Goal: Task Accomplishment & Management: Manage account settings

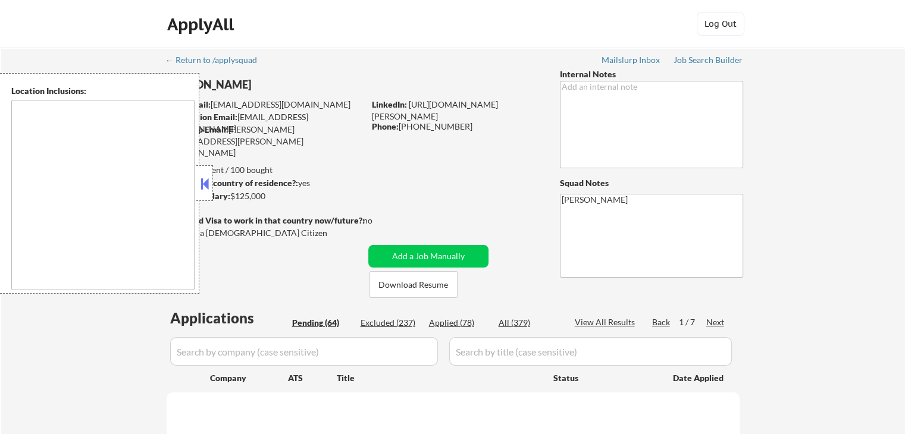
select select ""pending""
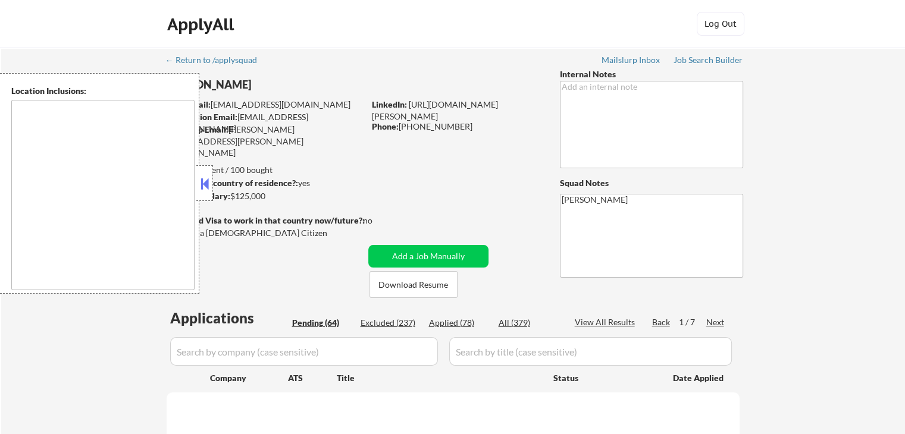
select select ""pending""
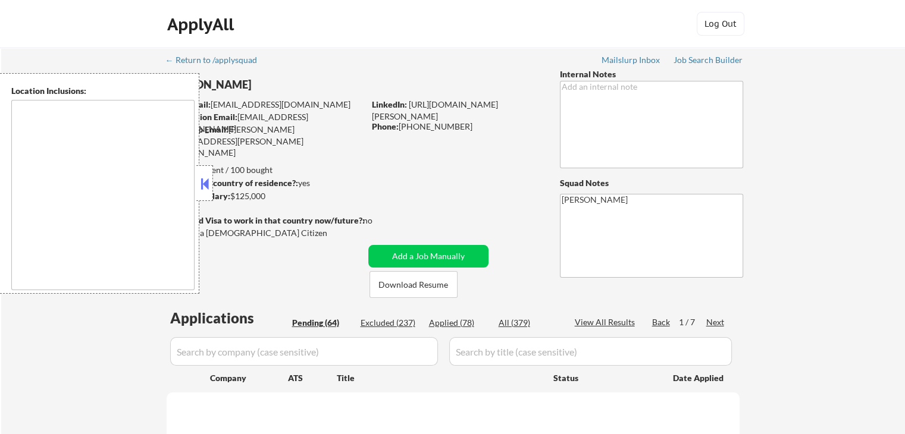
select select ""pending""
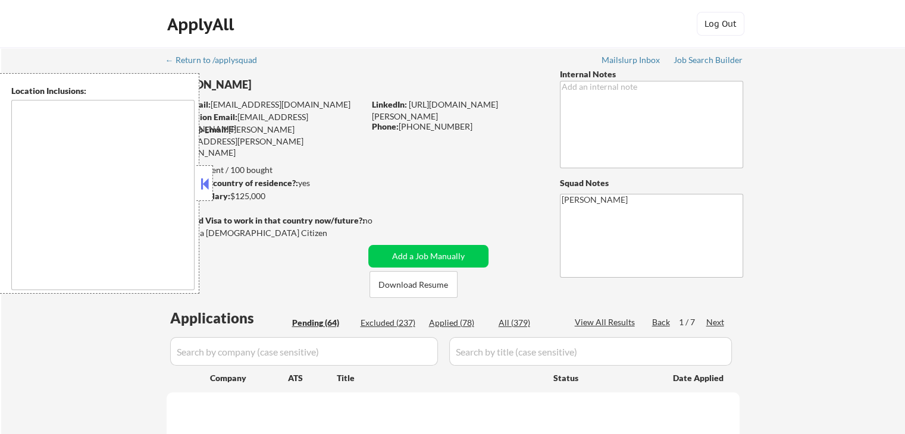
select select ""pending""
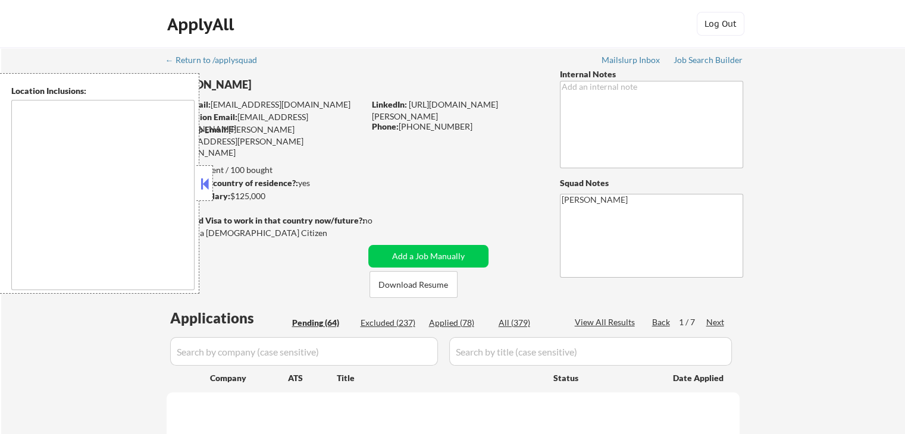
select select ""pending""
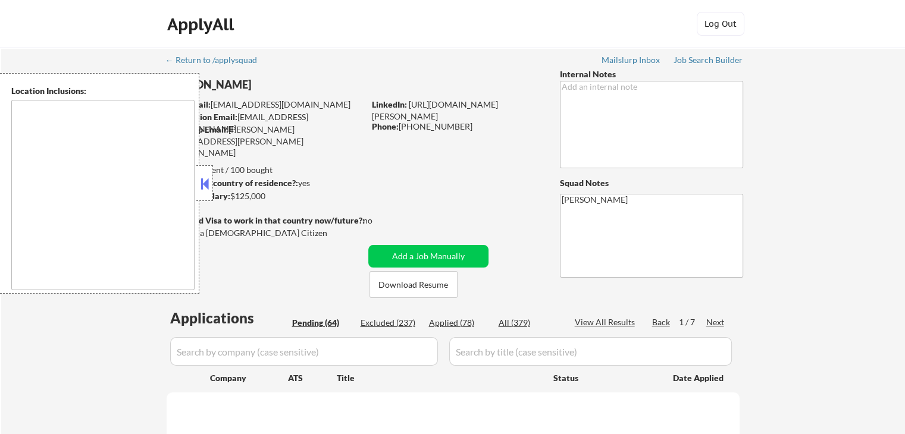
select select ""pending""
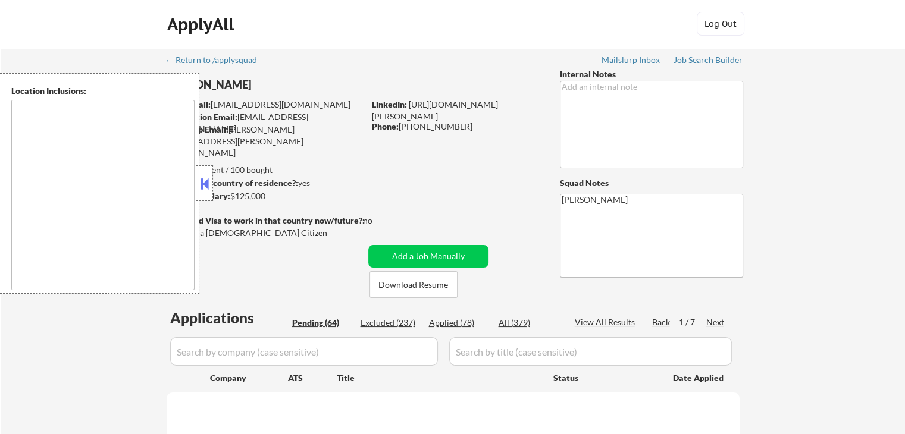
select select ""pending""
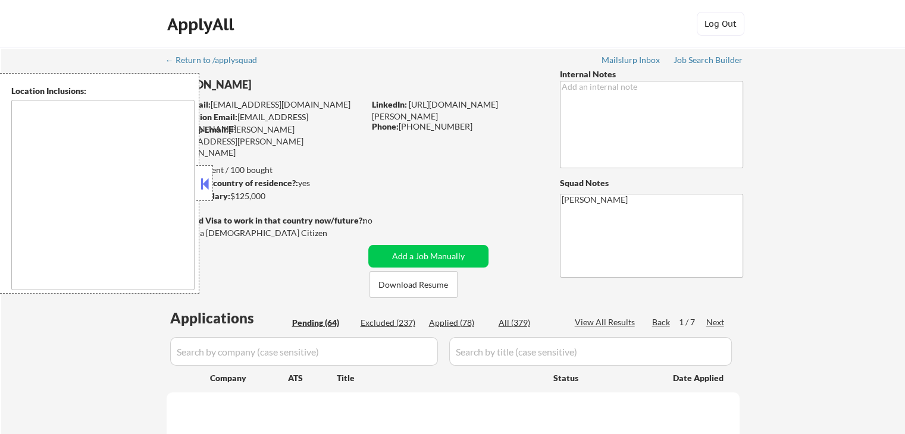
select select ""pending""
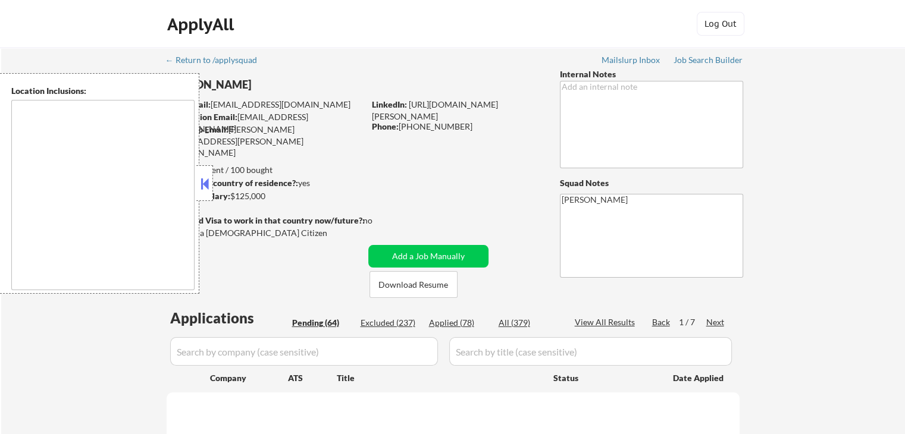
select select ""pending""
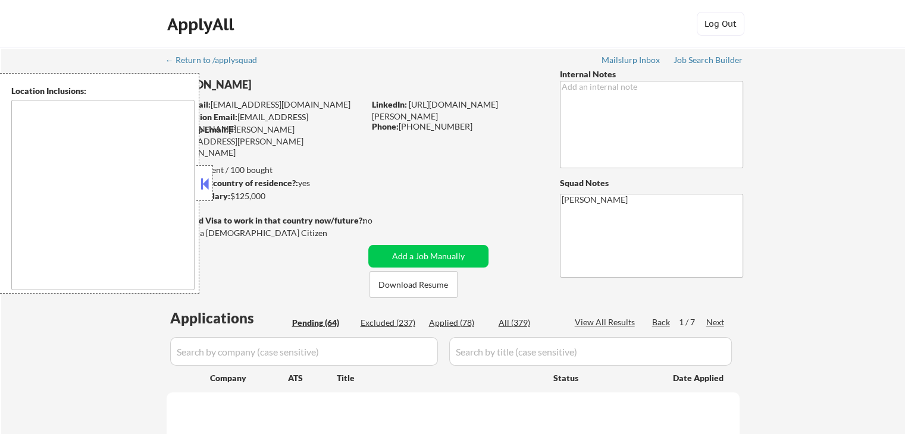
select select ""pending""
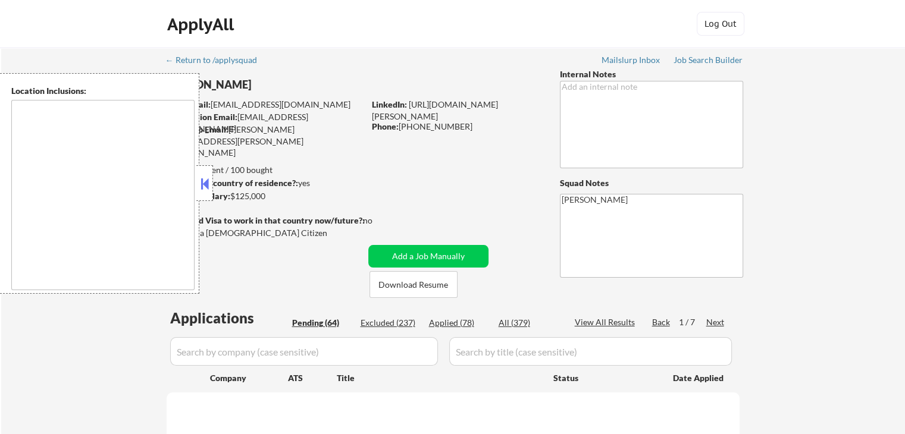
select select ""pending""
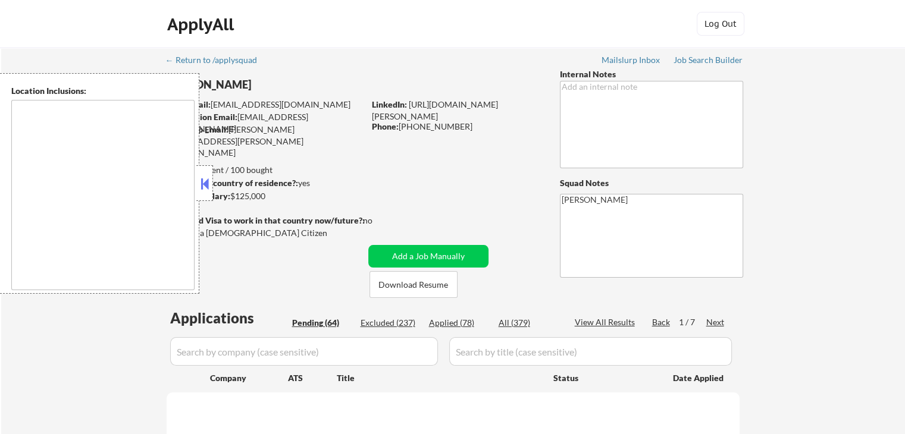
select select ""pending""
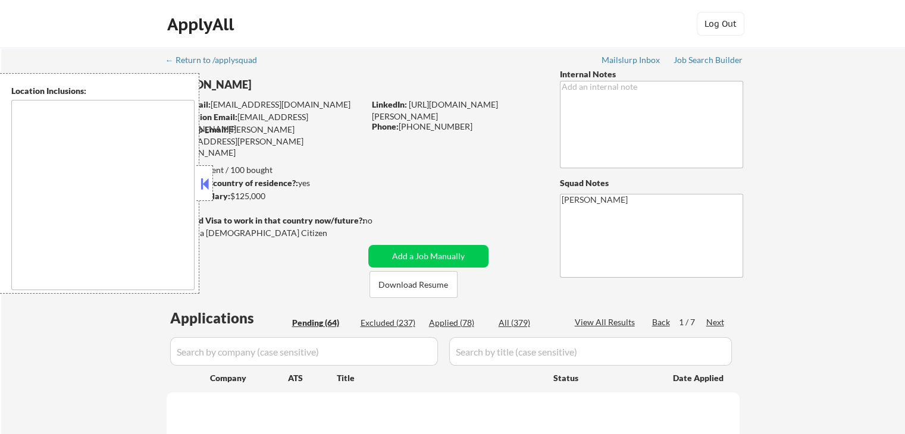
select select ""pending""
type textarea "remote"
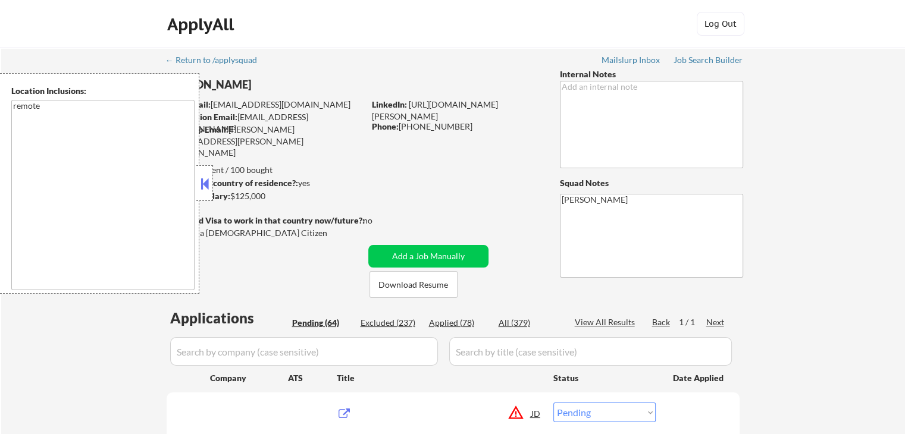
scroll to position [238, 0]
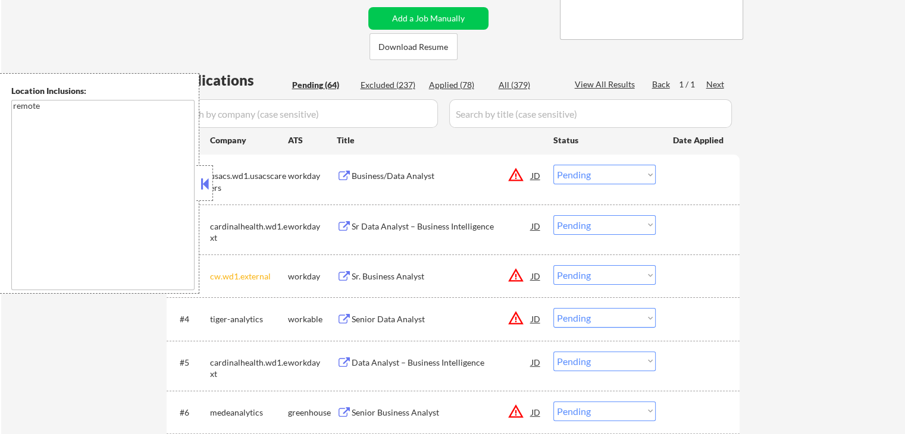
click at [200, 181] on button at bounding box center [204, 184] width 13 height 18
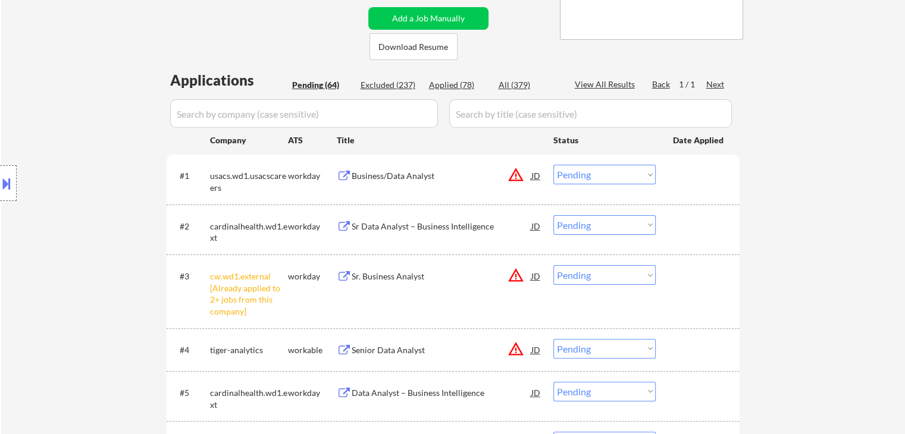
scroll to position [357, 0]
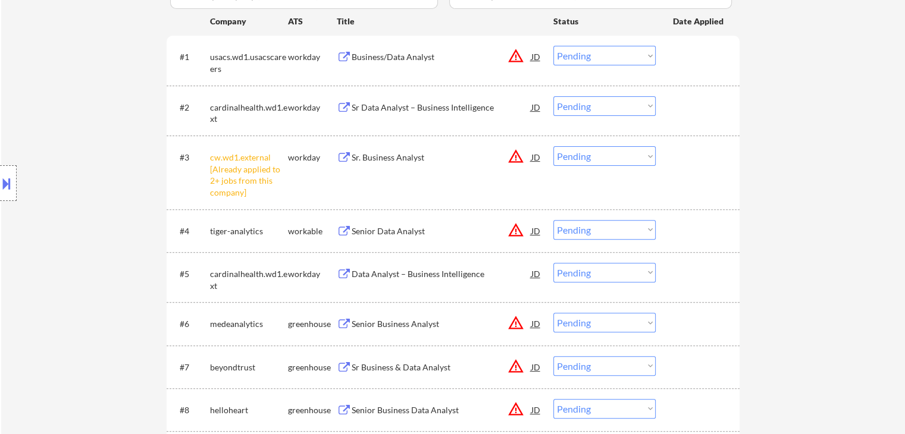
click at [607, 145] on div "#3 cw.wd1.external [Already applied to 2+ jobs from this company] workday Sr. B…" at bounding box center [450, 172] width 561 height 62
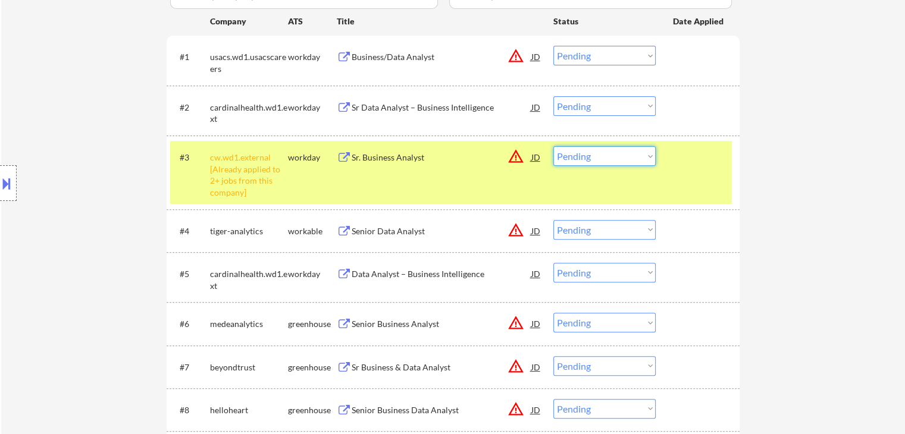
click at [609, 155] on select "Choose an option... Pending Applied Excluded (Questions) Excluded (Expired) Exc…" at bounding box center [604, 156] width 102 height 20
click at [553, 146] on select "Choose an option... Pending Applied Excluded (Questions) Excluded (Expired) Exc…" at bounding box center [604, 156] width 102 height 20
select select ""pending""
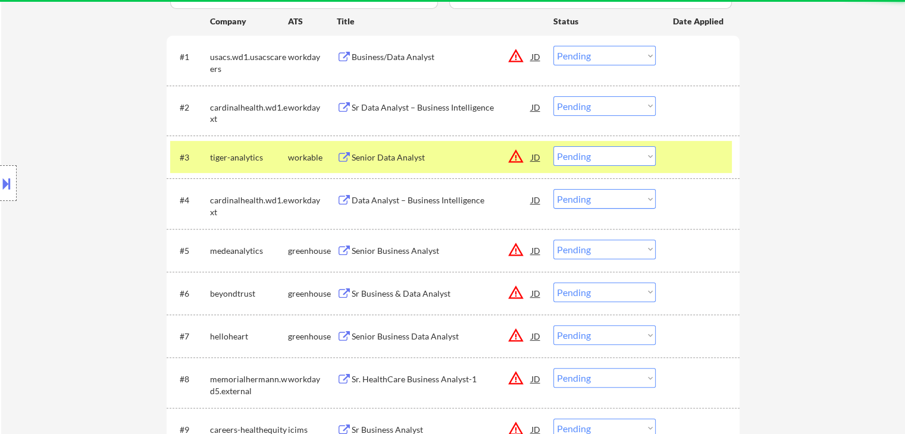
click at [347, 250] on button at bounding box center [344, 251] width 15 height 11
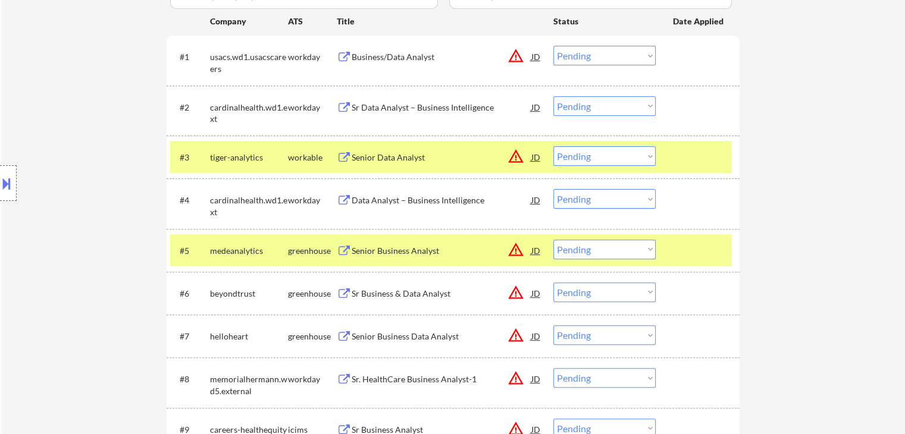
click at [350, 291] on button at bounding box center [344, 293] width 15 height 11
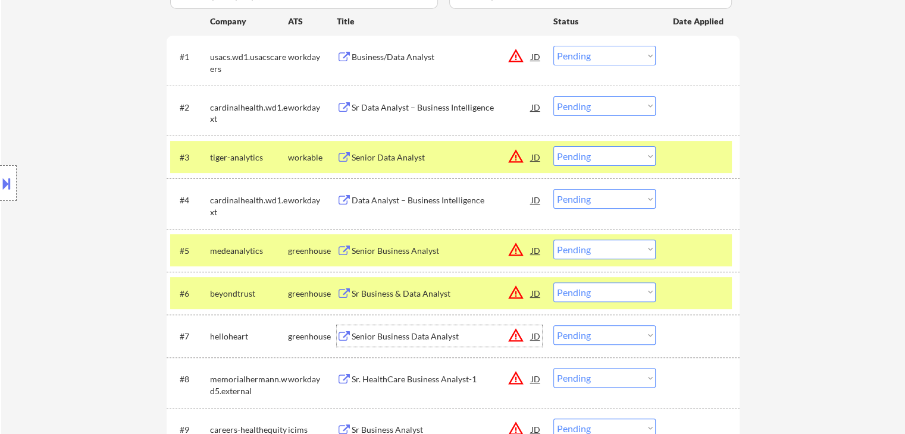
click at [350, 330] on div "Senior Business Data Analyst JD warning_amber" at bounding box center [439, 335] width 205 height 21
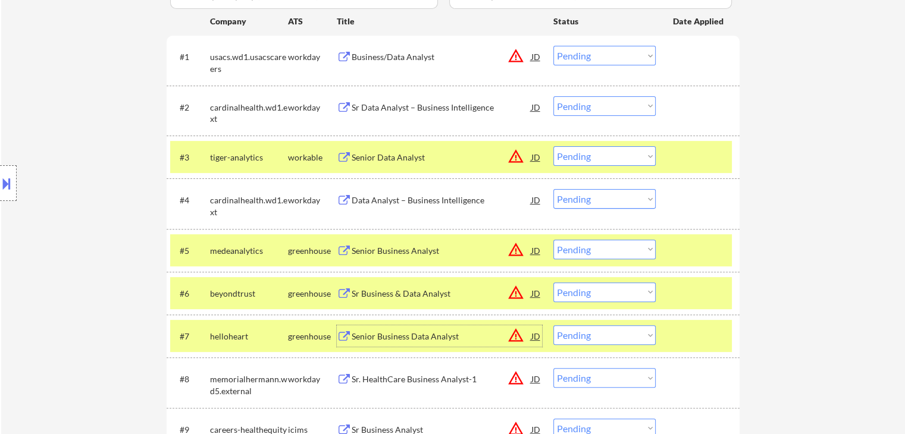
click at [576, 293] on select "Choose an option... Pending Applied Excluded (Questions) Excluded (Expired) Exc…" at bounding box center [604, 293] width 102 height 20
click at [553, 283] on select "Choose an option... Pending Applied Excluded (Questions) Excluded (Expired) Exc…" at bounding box center [604, 293] width 102 height 20
select select ""pending""
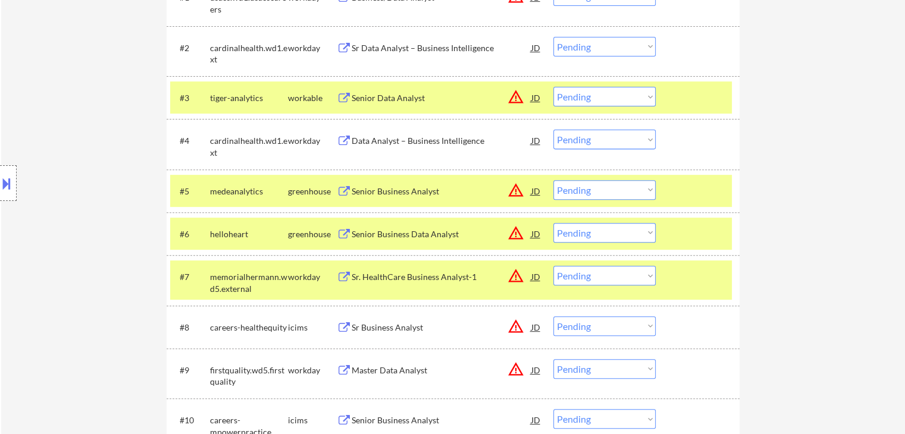
scroll to position [476, 0]
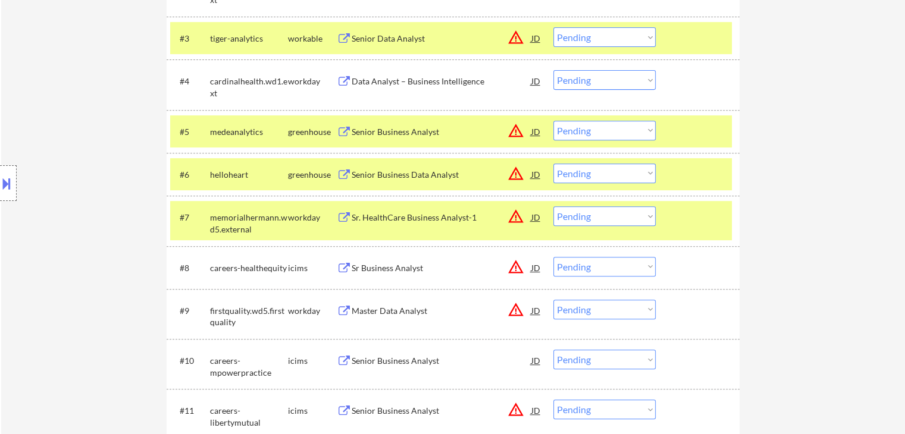
click at [603, 139] on select "Choose an option... Pending Applied Excluded (Questions) Excluded (Expired) Exc…" at bounding box center [604, 131] width 102 height 20
click at [553, 121] on select "Choose an option... Pending Applied Excluded (Questions) Excluded (Expired) Exc…" at bounding box center [604, 131] width 102 height 20
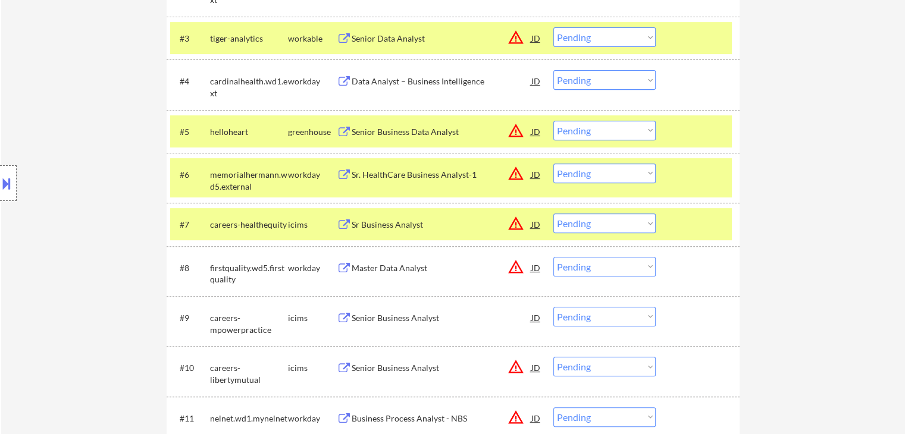
drag, startPoint x: 595, startPoint y: 129, endPoint x: 602, endPoint y: 138, distance: 11.1
click at [597, 129] on select "Choose an option... Pending Applied Excluded (Questions) Excluded (Expired) Exc…" at bounding box center [604, 131] width 102 height 20
click at [553, 121] on select "Choose an option... Pending Applied Excluded (Questions) Excluded (Expired) Exc…" at bounding box center [604, 131] width 102 height 20
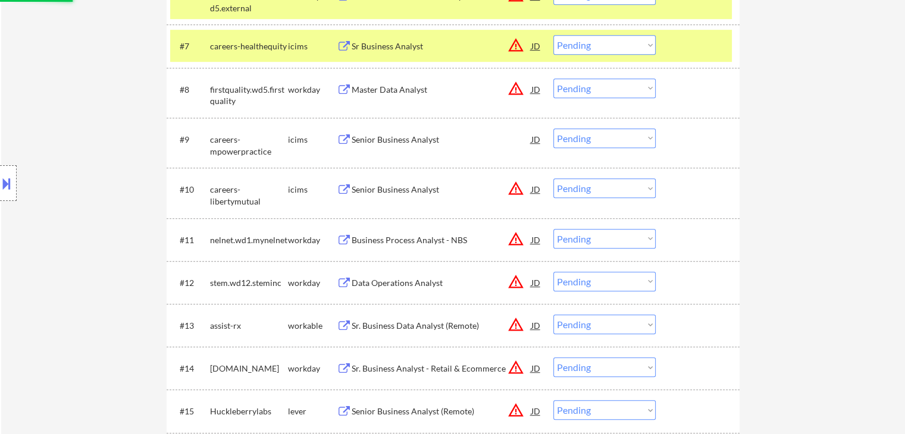
select select ""pending""
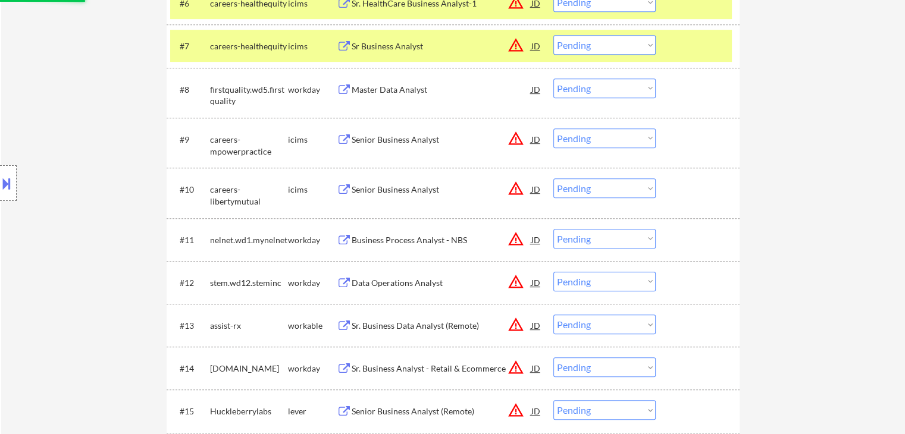
scroll to position [773, 0]
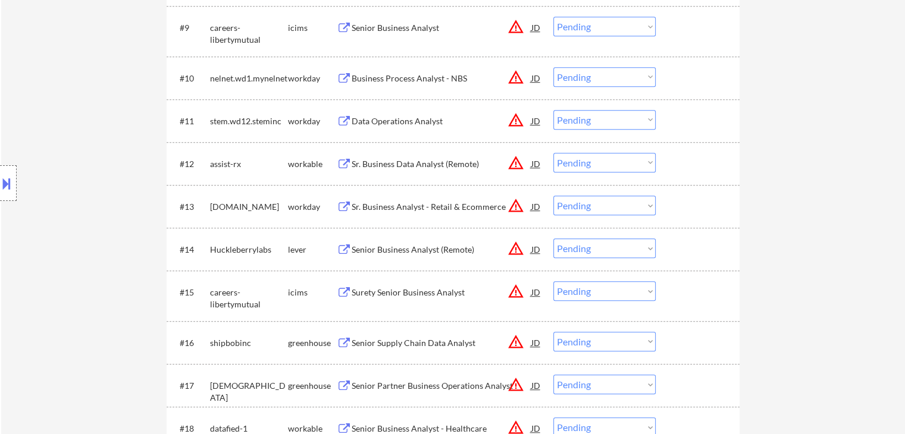
click at [359, 164] on div "Sr. Business Data Analyst (Remote)" at bounding box center [441, 164] width 180 height 12
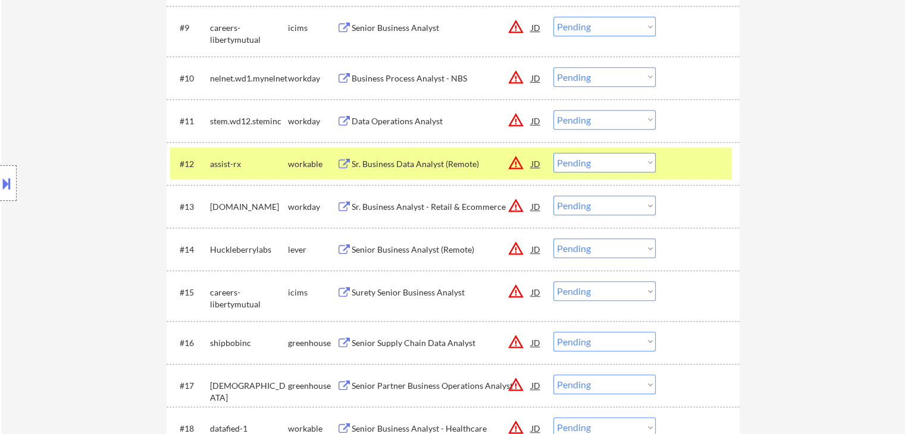
click at [364, 243] on div "Senior Business Analyst (Remote)" at bounding box center [441, 248] width 180 height 21
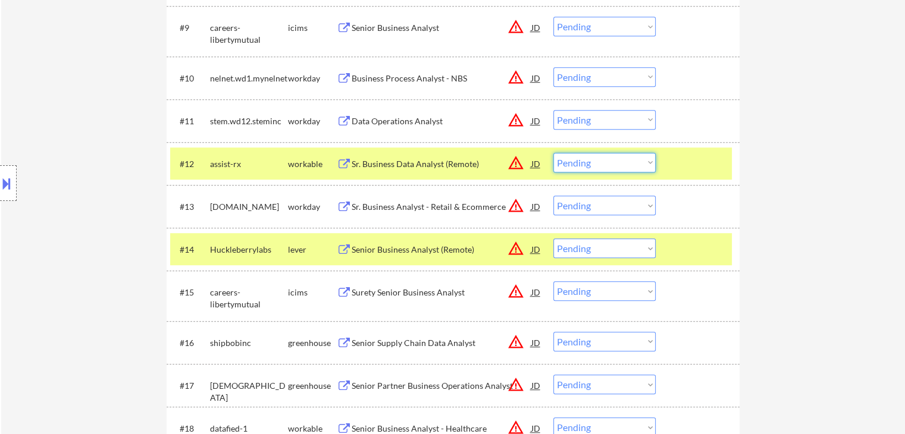
drag, startPoint x: 583, startPoint y: 163, endPoint x: 594, endPoint y: 170, distance: 12.9
click at [589, 167] on select "Choose an option... Pending Applied Excluded (Questions) Excluded (Expired) Exc…" at bounding box center [604, 163] width 102 height 20
click at [553, 153] on select "Choose an option... Pending Applied Excluded (Questions) Excluded (Expired) Exc…" at bounding box center [604, 163] width 102 height 20
select select ""pending""
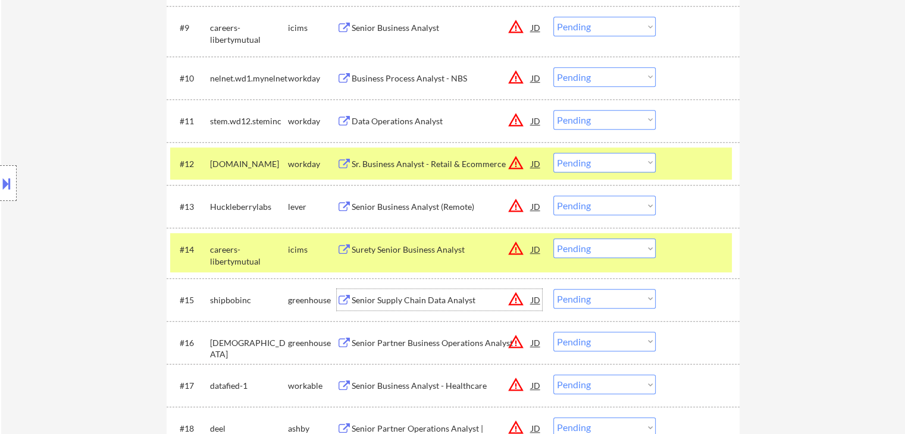
click at [390, 297] on div "Senior Supply Chain Data Analyst" at bounding box center [441, 300] width 180 height 12
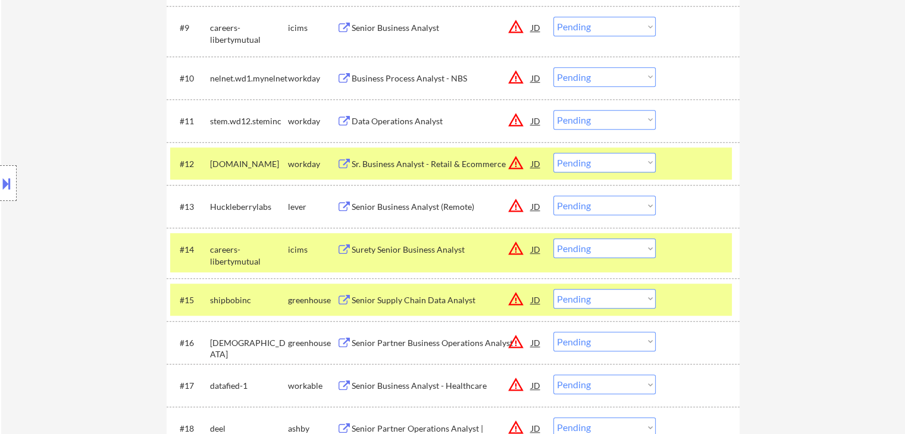
click at [357, 341] on div "Senior Partner Business Operations Analyst" at bounding box center [441, 343] width 180 height 12
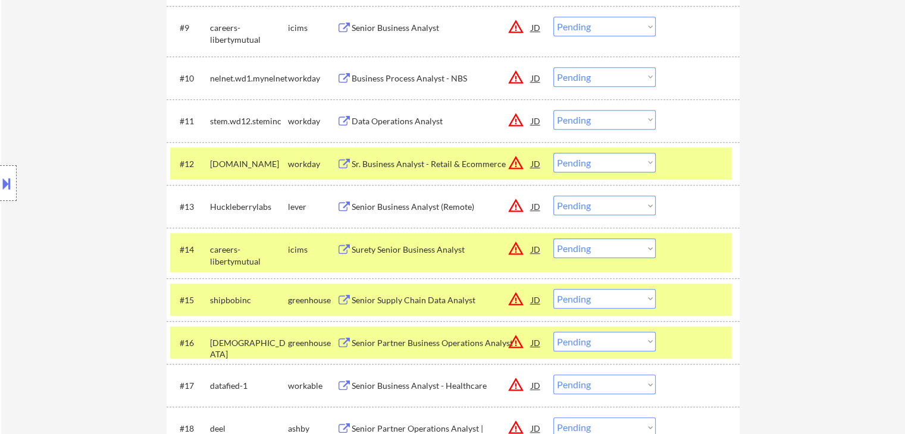
click at [346, 381] on button at bounding box center [344, 386] width 15 height 11
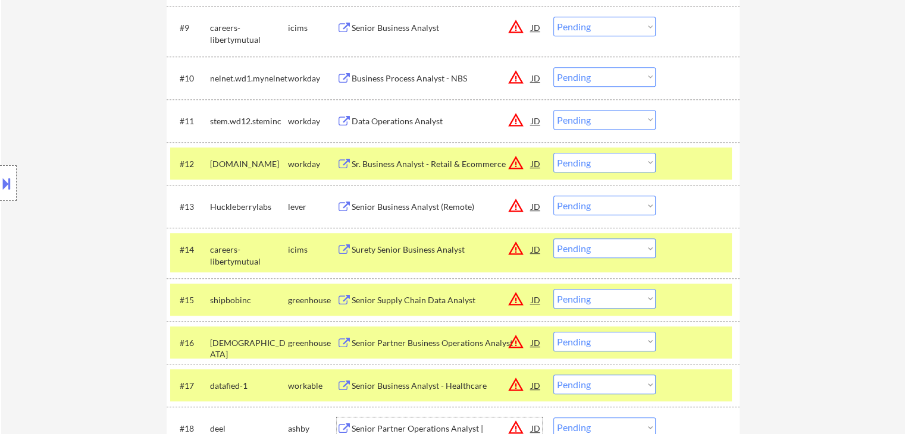
click at [347, 422] on div "Senior Partner Operations Analyst | [GEOGRAPHIC_DATA] JD warning_amber" at bounding box center [439, 432] width 205 height 29
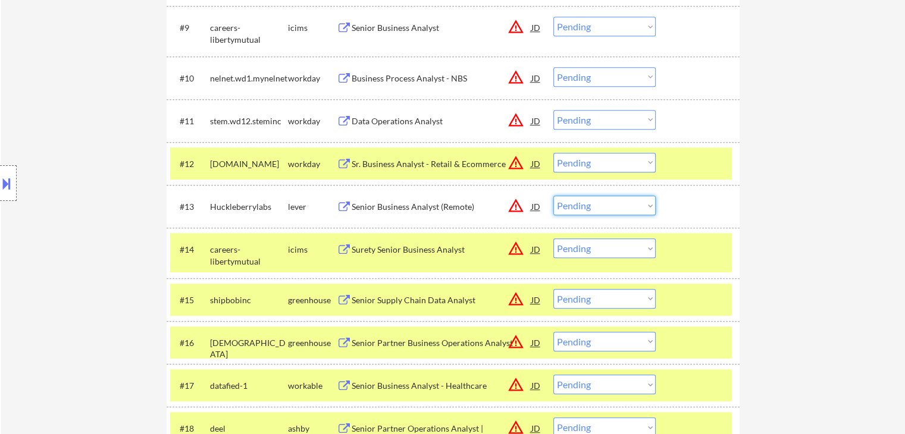
drag, startPoint x: 569, startPoint y: 208, endPoint x: 578, endPoint y: 215, distance: 11.4
click at [573, 210] on select "Choose an option... Pending Applied Excluded (Questions) Excluded (Expired) Exc…" at bounding box center [604, 206] width 102 height 20
click at [553, 196] on select "Choose an option... Pending Applied Excluded (Questions) Excluded (Expired) Exc…" at bounding box center [604, 206] width 102 height 20
select select ""pending""
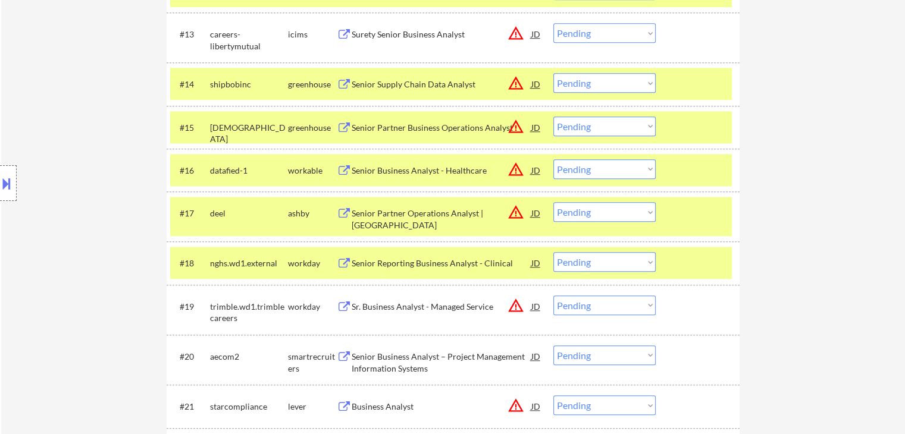
scroll to position [952, 0]
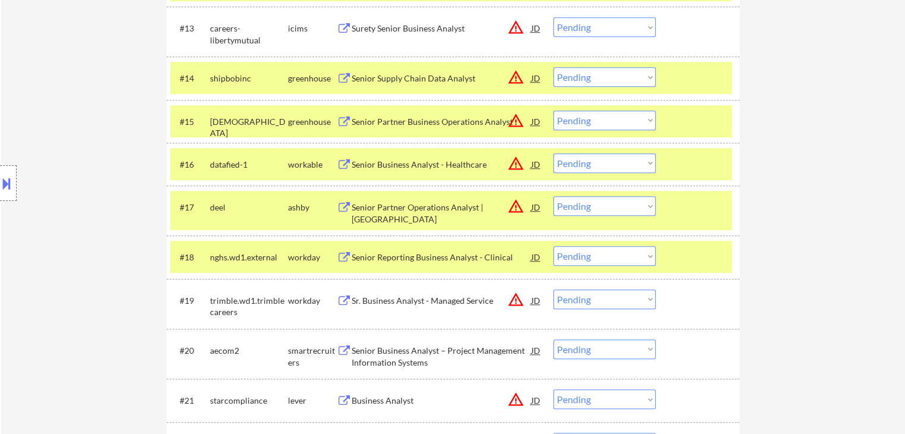
click at [600, 208] on select "Choose an option... Pending Applied Excluded (Questions) Excluded (Expired) Exc…" at bounding box center [604, 206] width 102 height 20
click at [553, 196] on select "Choose an option... Pending Applied Excluded (Questions) Excluded (Expired) Exc…" at bounding box center [604, 206] width 102 height 20
select select ""pending""
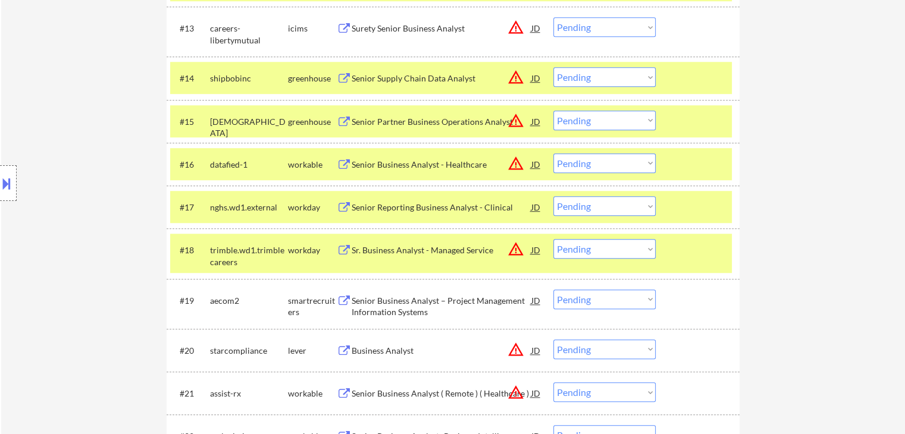
drag, startPoint x: 577, startPoint y: 162, endPoint x: 579, endPoint y: 171, distance: 9.8
click at [578, 162] on select "Choose an option... Pending Applied Excluded (Questions) Excluded (Expired) Exc…" at bounding box center [604, 163] width 102 height 20
click at [553, 153] on select "Choose an option... Pending Applied Excluded (Questions) Excluded (Expired) Exc…" at bounding box center [604, 163] width 102 height 20
select select ""pending""
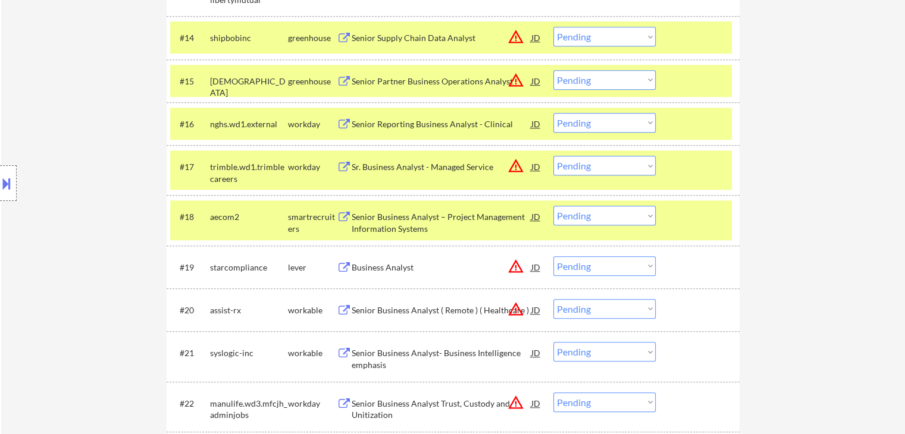
scroll to position [1011, 0]
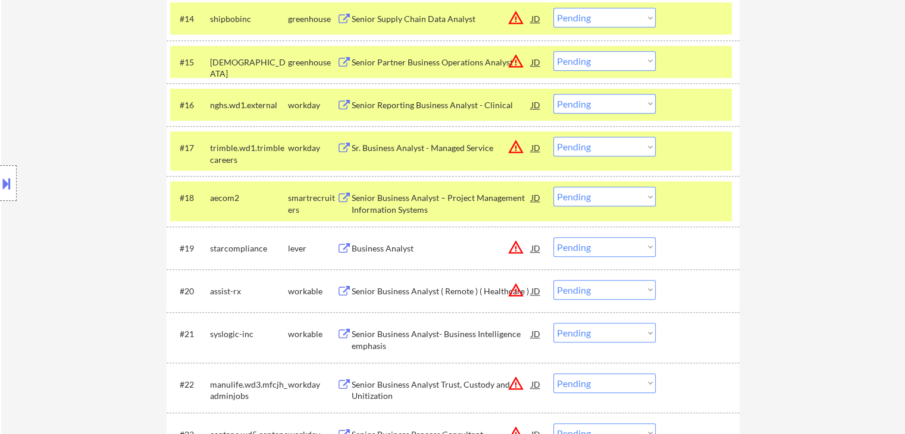
click at [597, 65] on select "Choose an option... Pending Applied Excluded (Questions) Excluded (Expired) Exc…" at bounding box center [604, 61] width 102 height 20
click at [553, 51] on select "Choose an option... Pending Applied Excluded (Questions) Excluded (Expired) Exc…" at bounding box center [604, 61] width 102 height 20
select select ""pending""
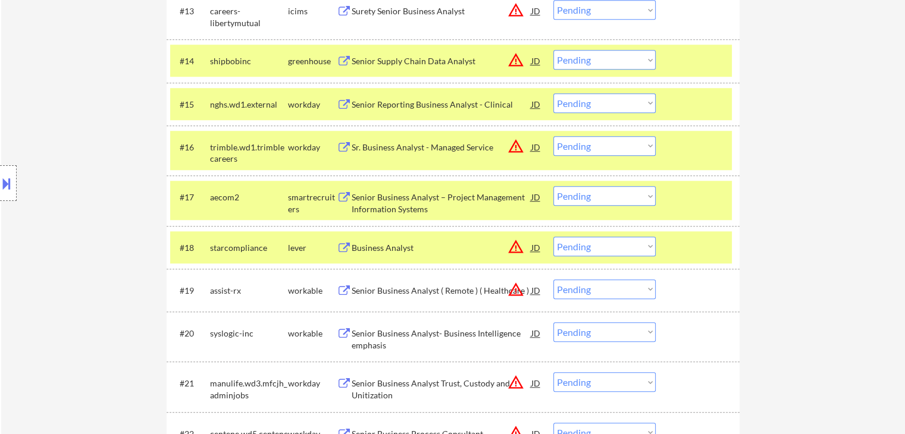
scroll to position [952, 0]
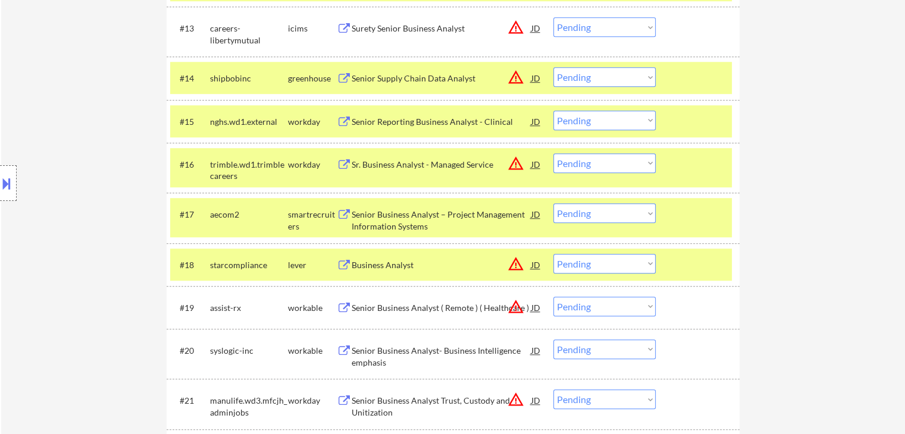
click at [579, 83] on select "Choose an option... Pending Applied Excluded (Questions) Excluded (Expired) Exc…" at bounding box center [604, 77] width 102 height 20
click at [553, 67] on select "Choose an option... Pending Applied Excluded (Questions) Excluded (Expired) Exc…" at bounding box center [604, 77] width 102 height 20
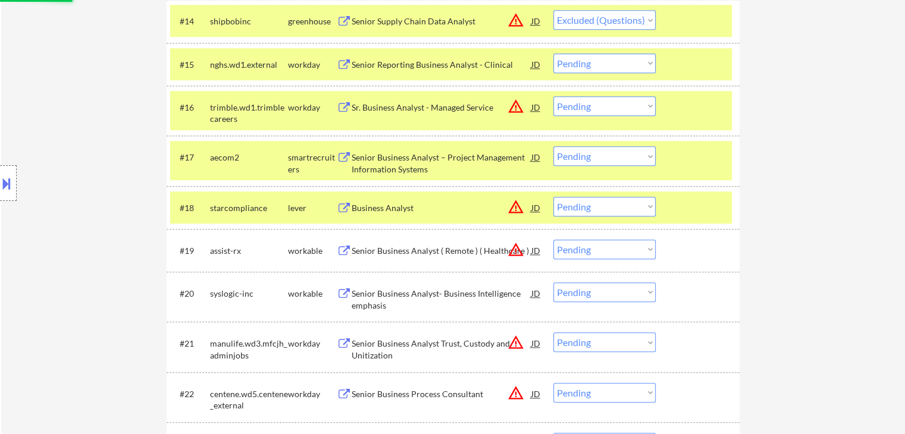
scroll to position [1071, 0]
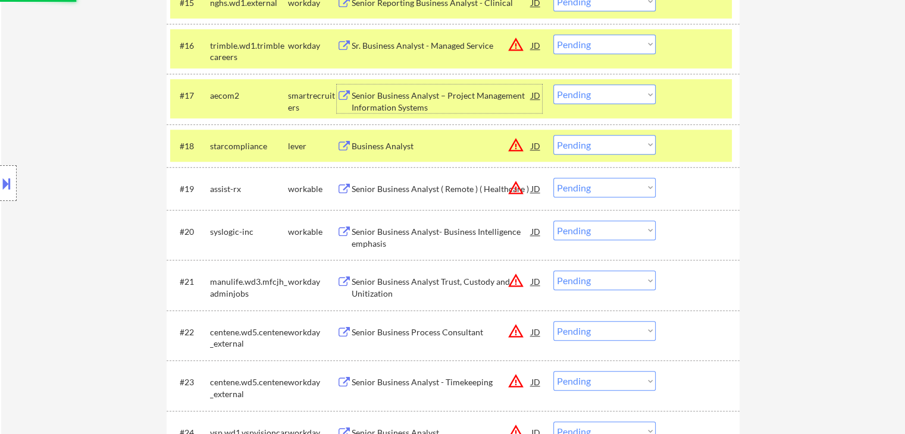
click at [389, 104] on div "Senior Business Analyst – Project Management Information Systems" at bounding box center [441, 101] width 180 height 23
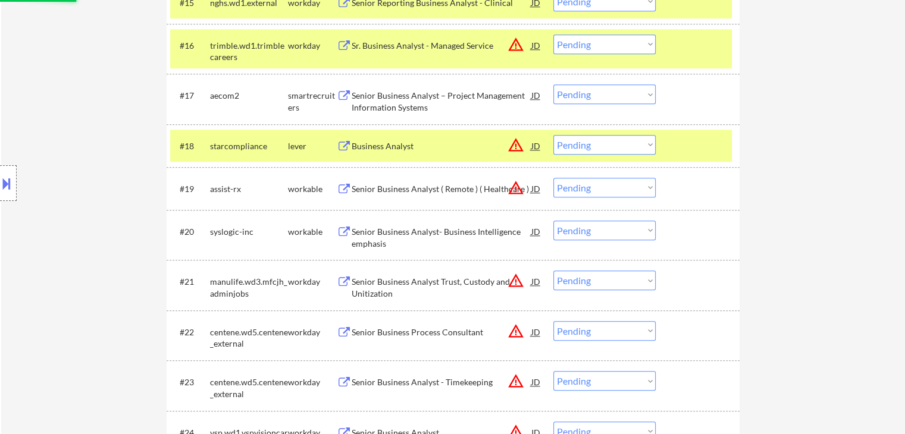
select select ""pending""
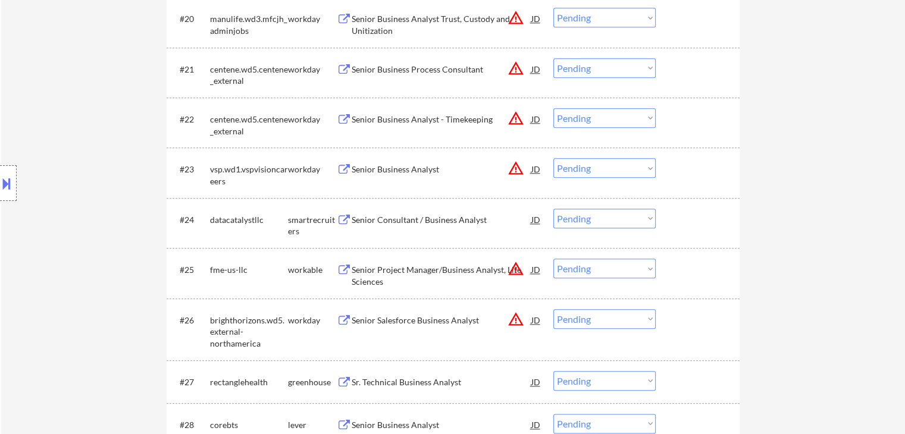
scroll to position [1308, 0]
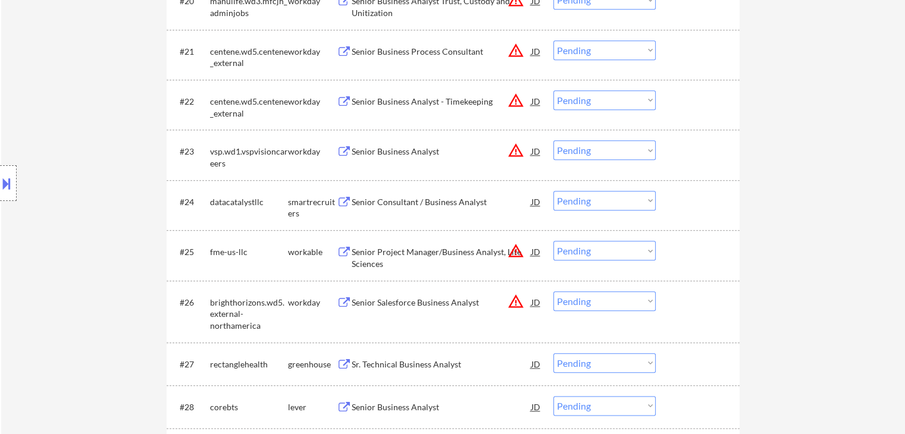
click at [379, 207] on div "Senior Consultant / Business Analyst" at bounding box center [441, 202] width 180 height 12
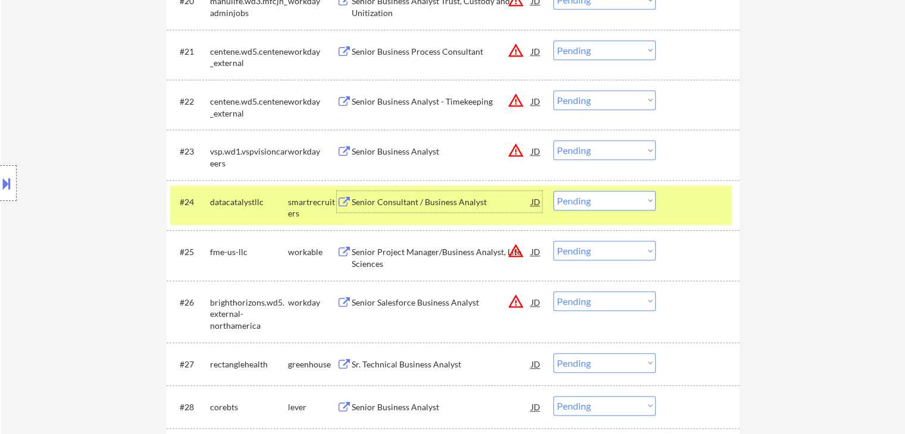
click at [610, 205] on select "Choose an option... Pending Applied Excluded (Questions) Excluded (Expired) Exc…" at bounding box center [604, 201] width 102 height 20
click at [553, 191] on select "Choose an option... Pending Applied Excluded (Questions) Excluded (Expired) Exc…" at bounding box center [604, 201] width 102 height 20
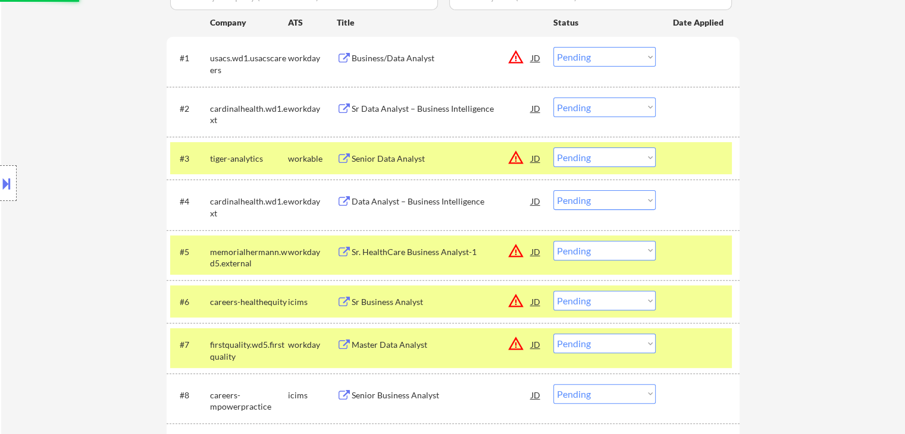
select select ""pending""
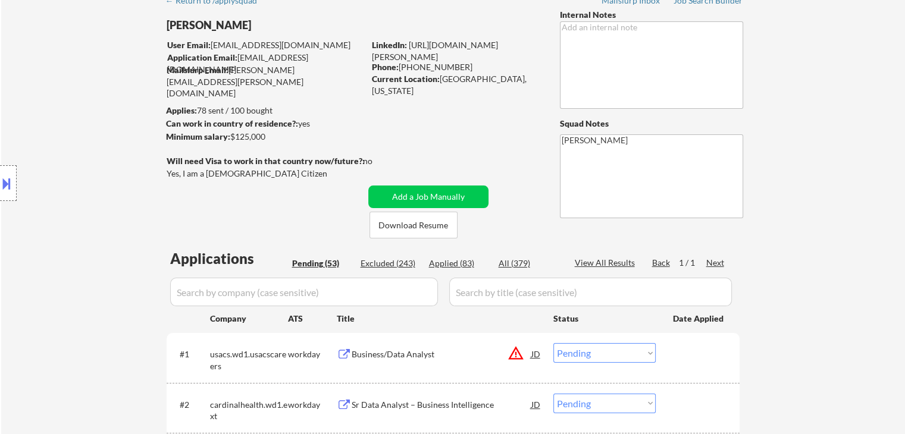
scroll to position [59, 0]
click at [462, 262] on div "Applied (83)" at bounding box center [458, 264] width 59 height 12
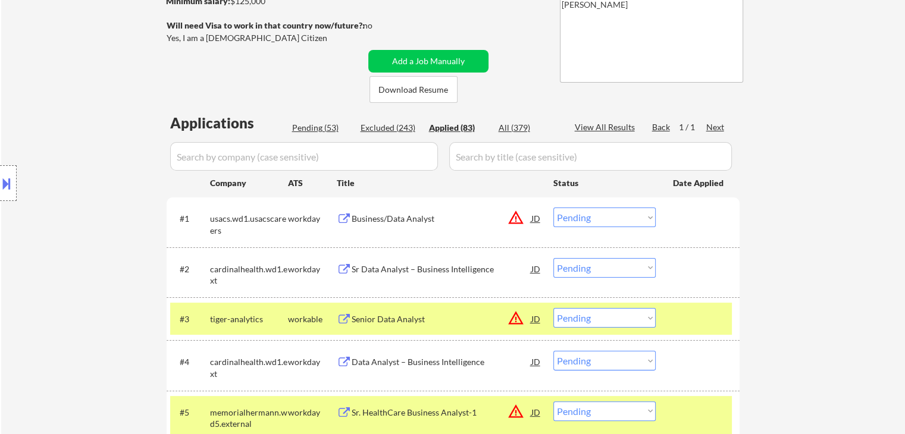
scroll to position [297, 0]
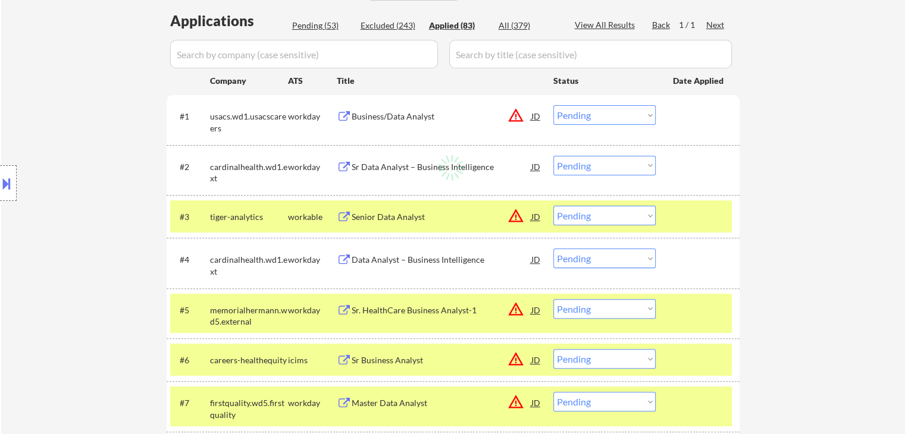
select select ""applied""
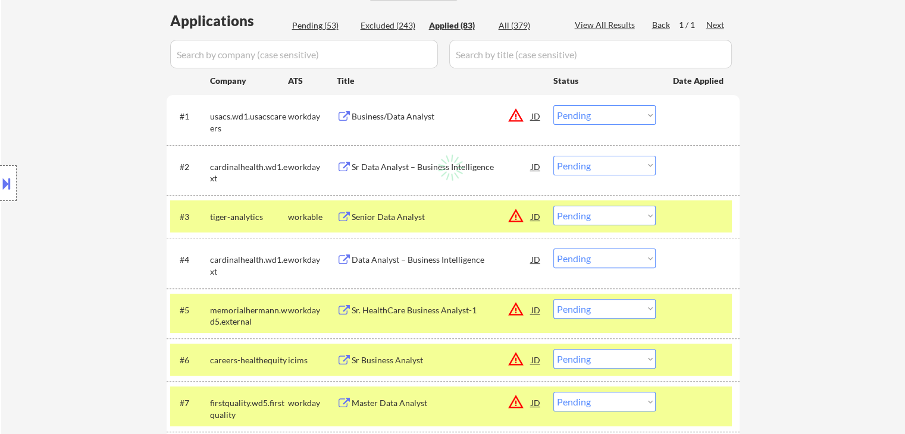
select select ""applied""
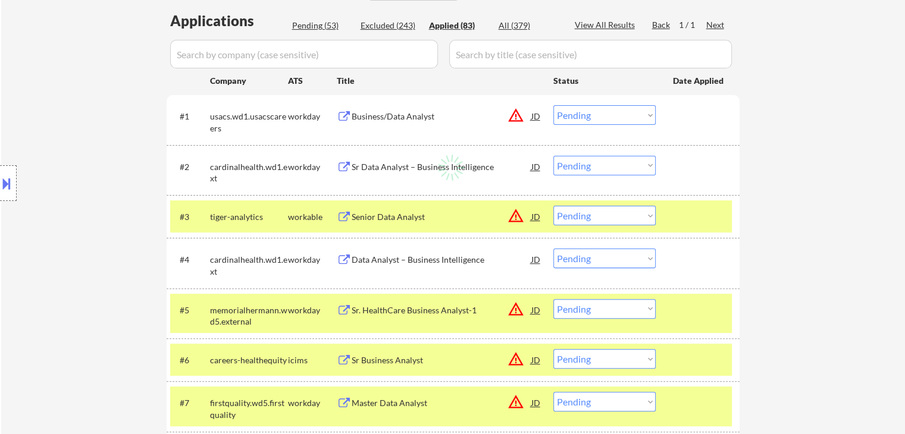
select select ""applied""
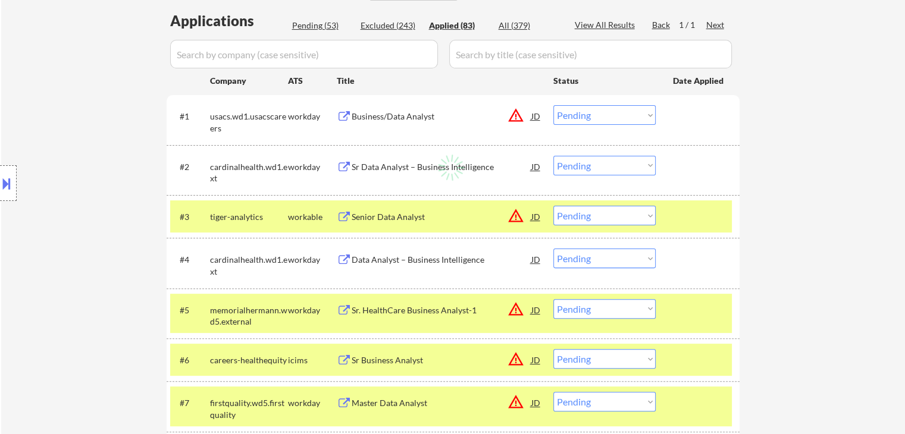
select select ""applied""
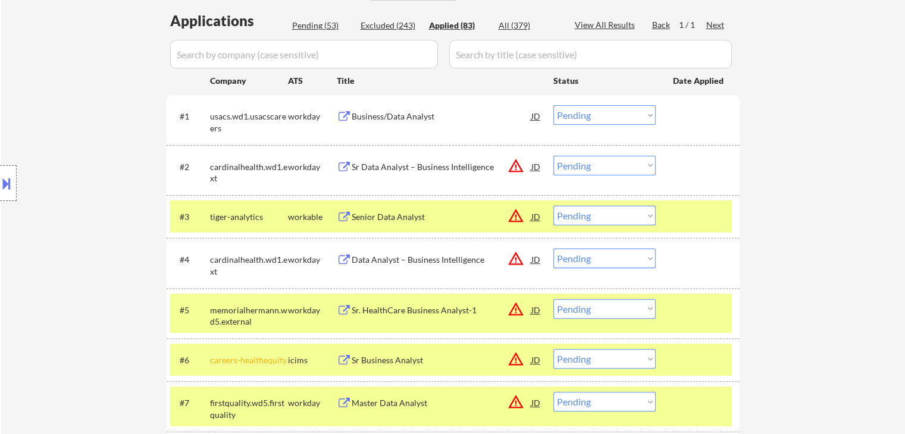
select select ""applied""
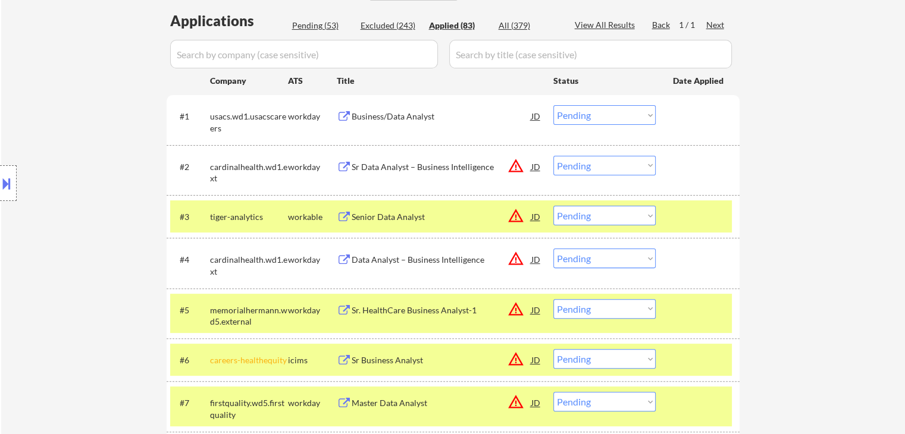
select select ""applied""
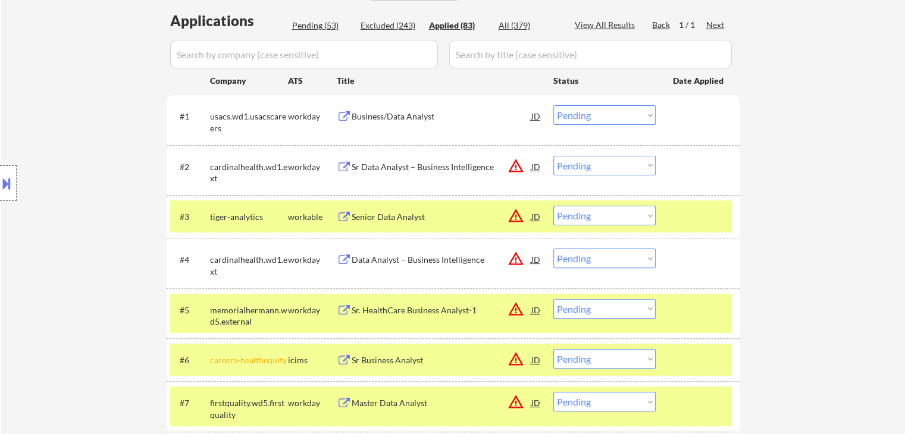
select select ""applied""
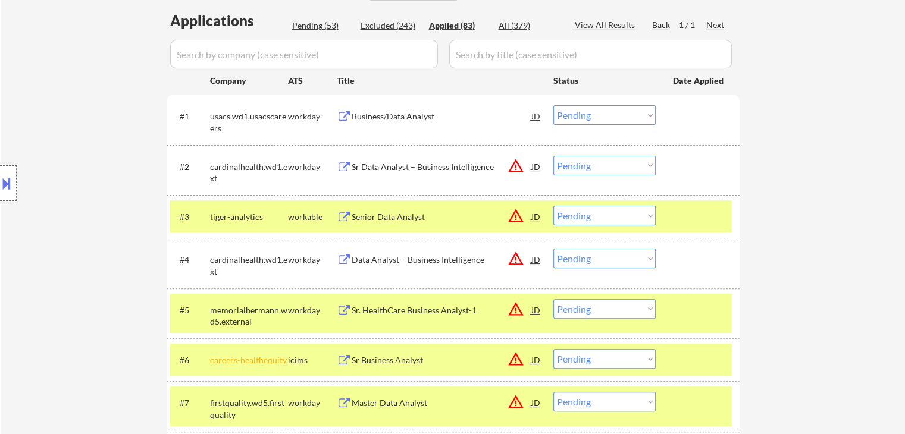
select select ""applied""
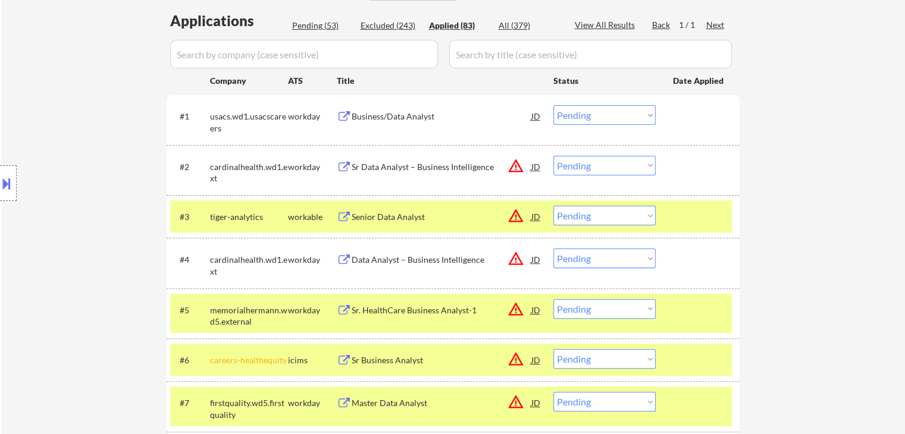
select select ""applied""
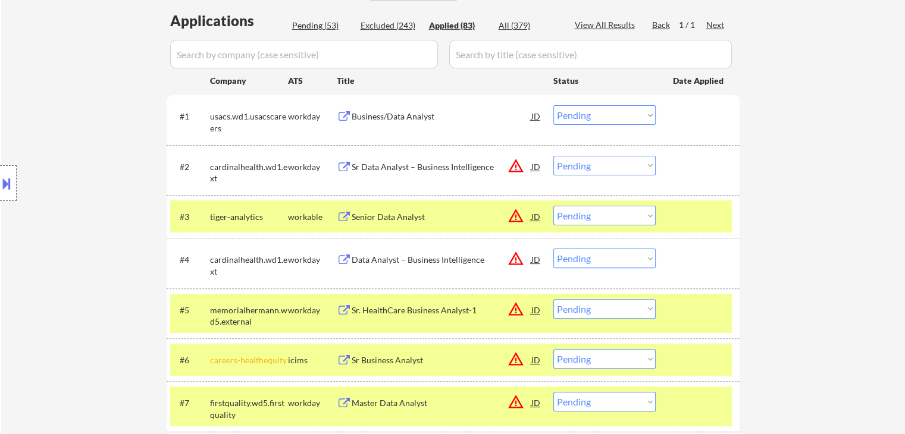
select select ""applied""
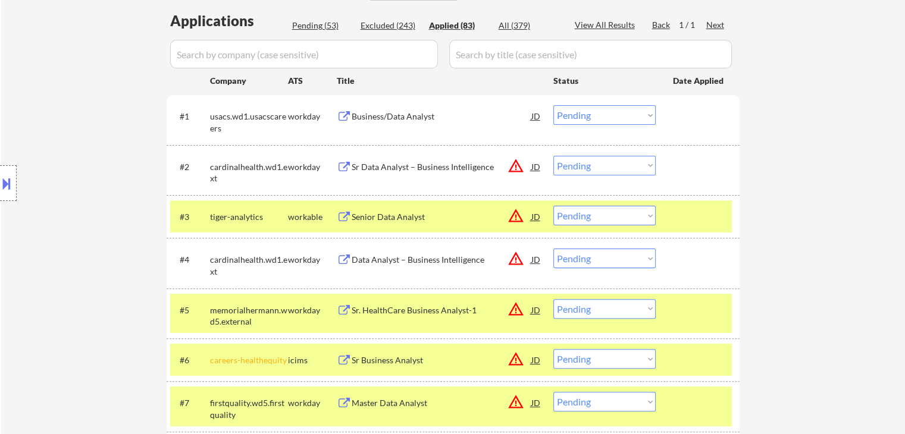
select select ""applied""
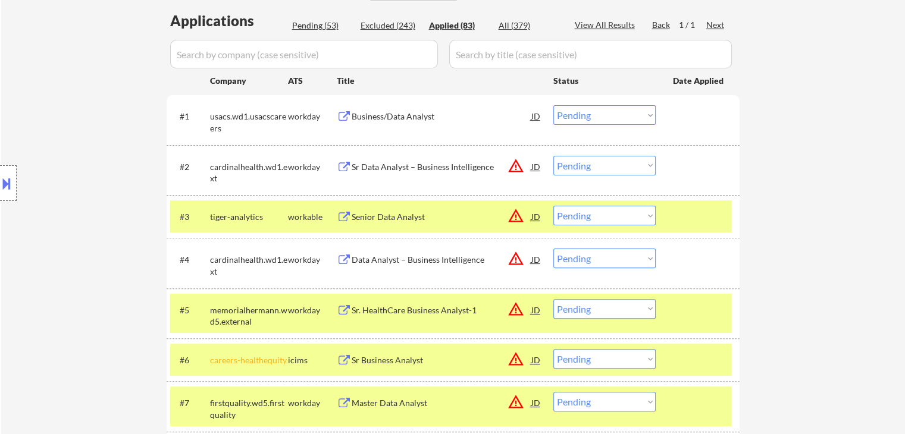
select select ""applied""
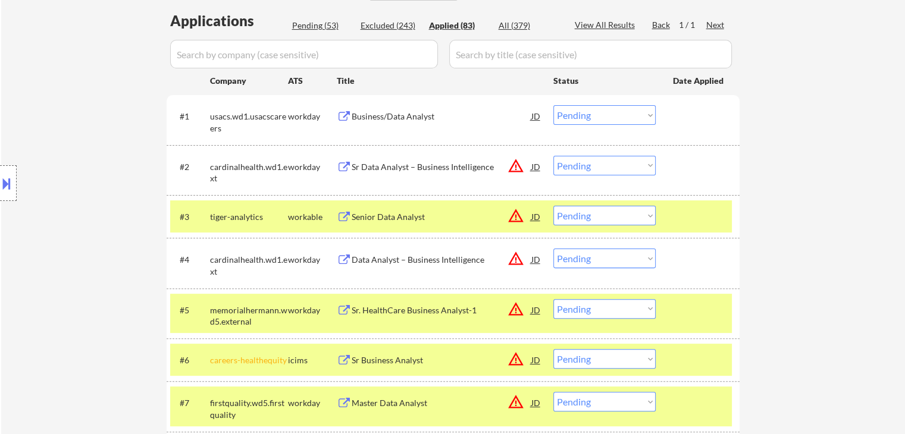
select select ""applied""
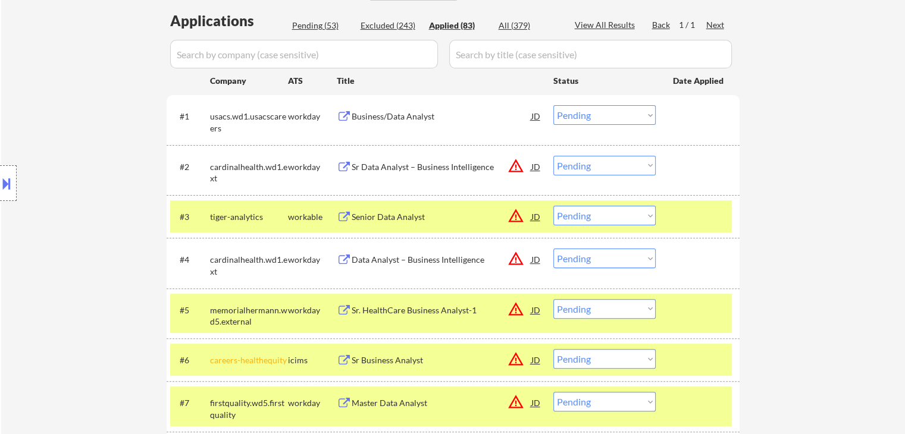
select select ""applied""
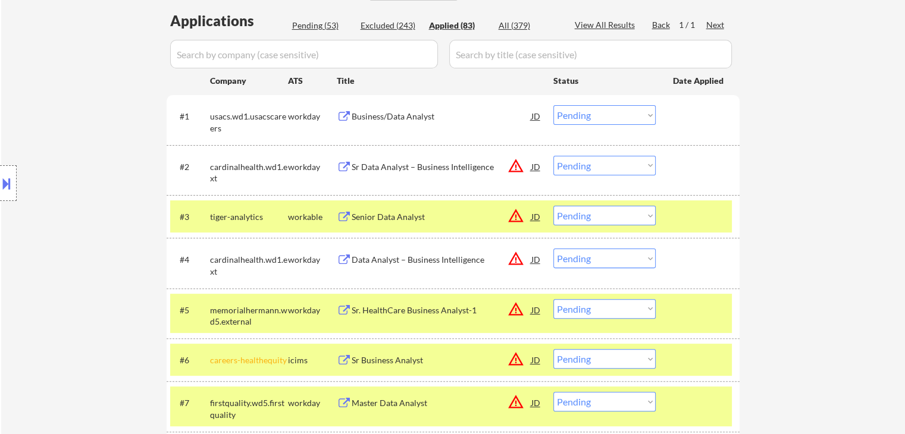
select select ""applied""
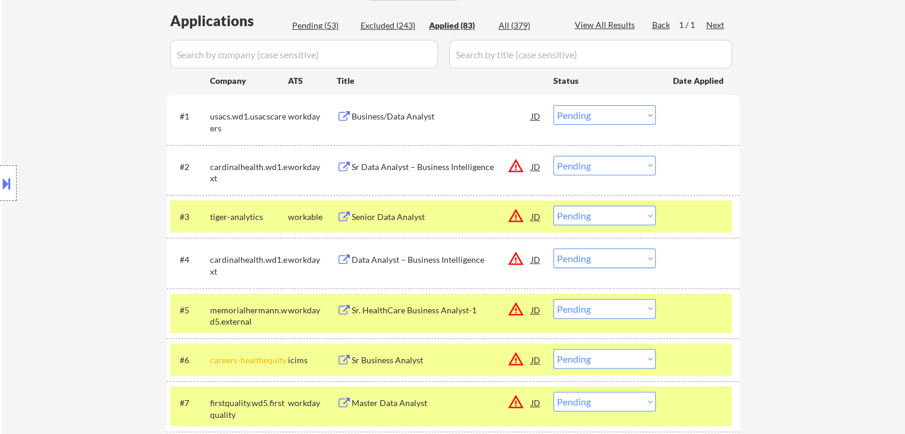
select select ""applied""
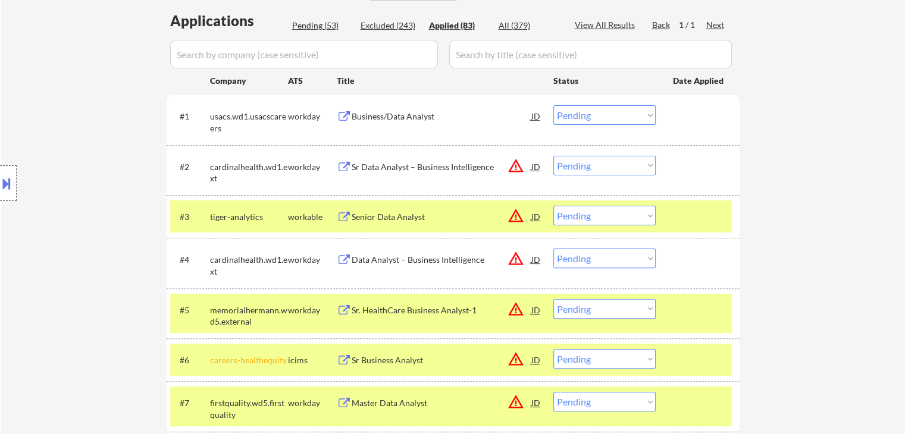
select select ""applied""
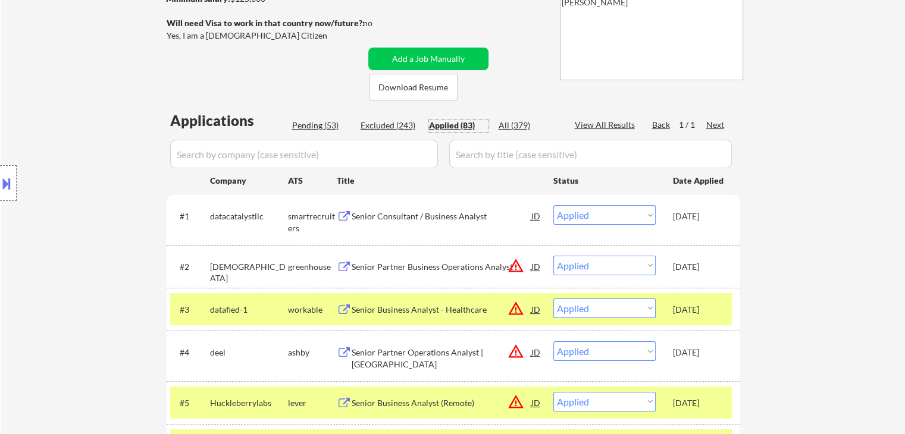
scroll to position [178, 0]
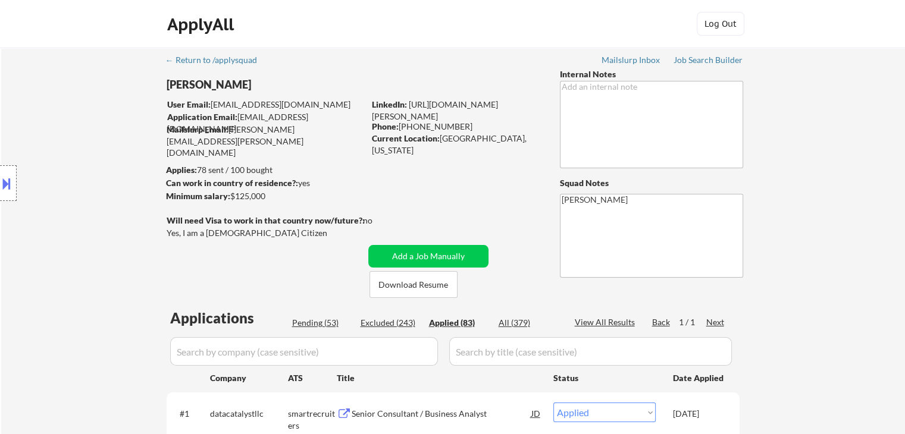
scroll to position [0, 0]
